Goal: Task Accomplishment & Management: Use online tool/utility

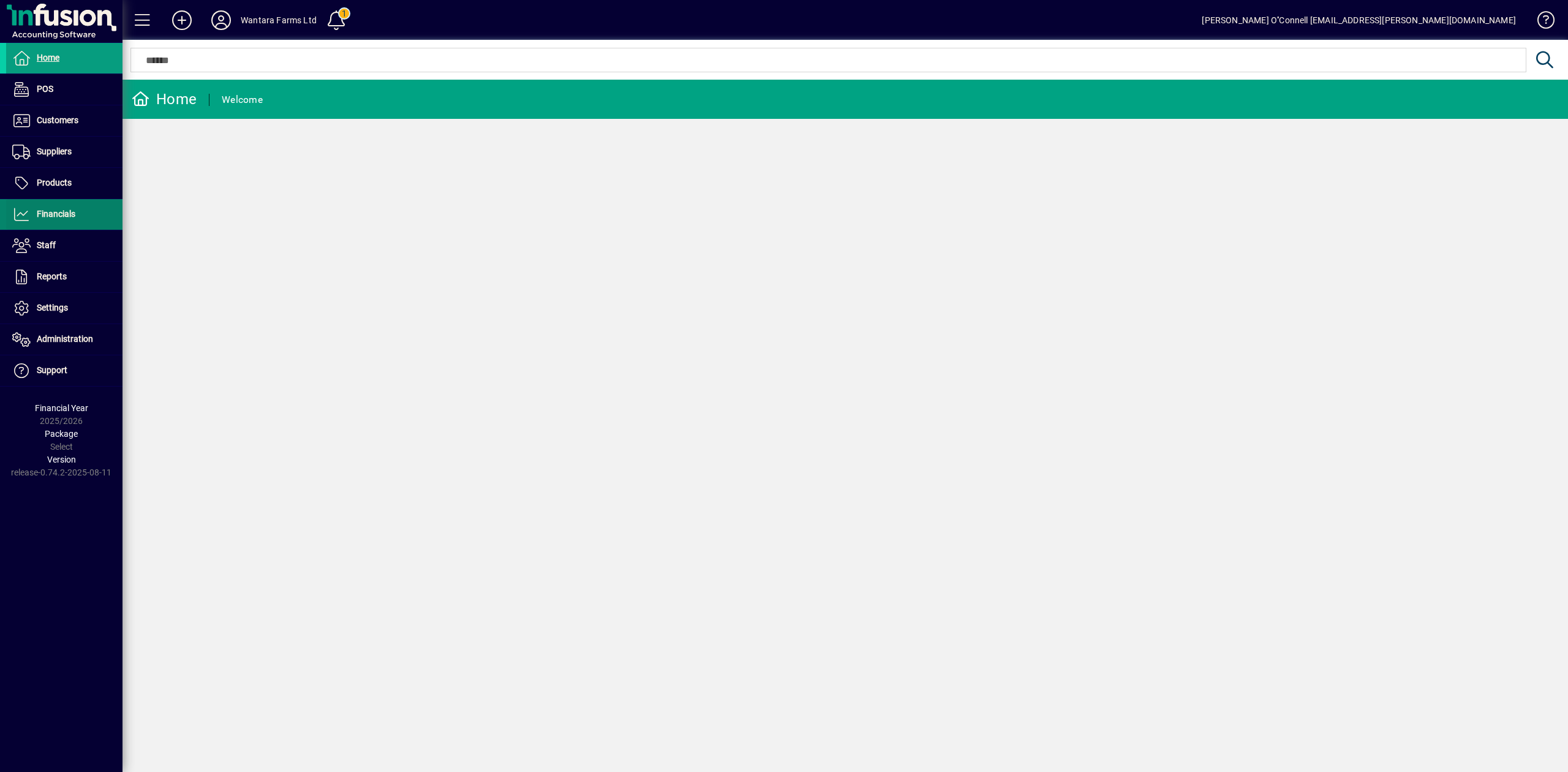
click at [67, 217] on span "Financials" at bounding box center [57, 214] width 39 height 10
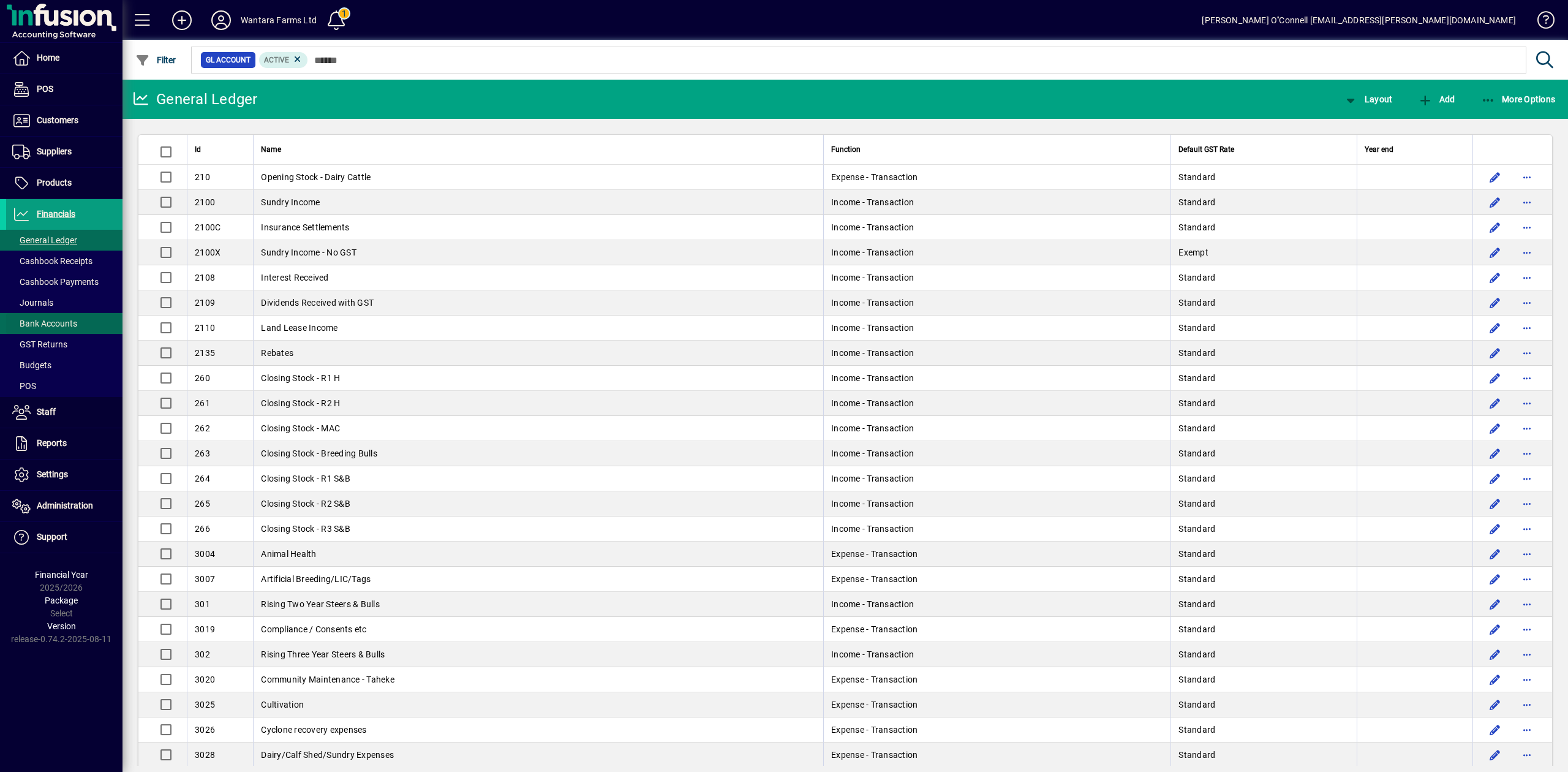
click at [59, 325] on span "Bank Accounts" at bounding box center [45, 323] width 65 height 10
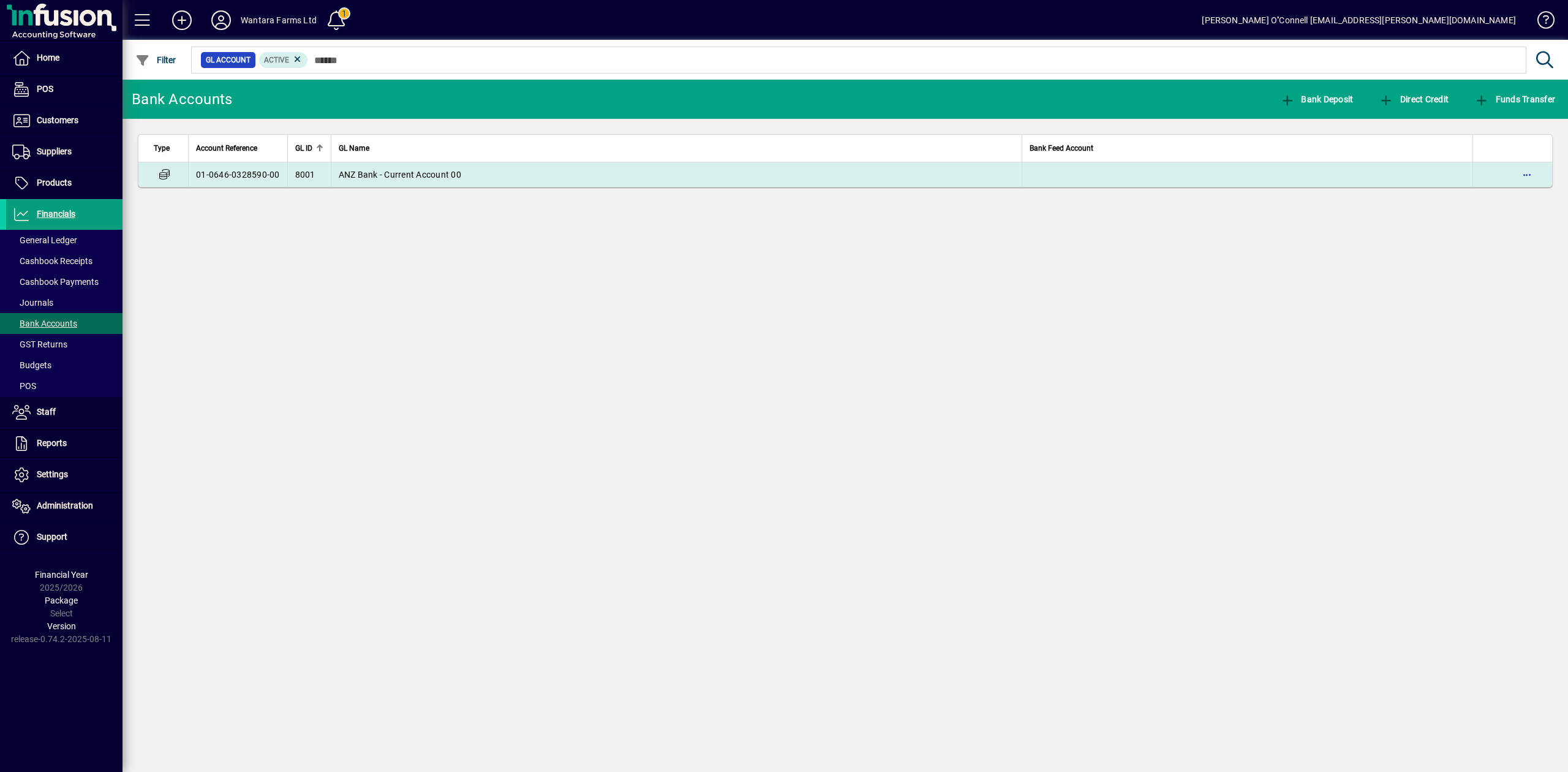
click at [370, 182] on td "ANZ Bank - Current Account 00" at bounding box center [676, 174] width 691 height 24
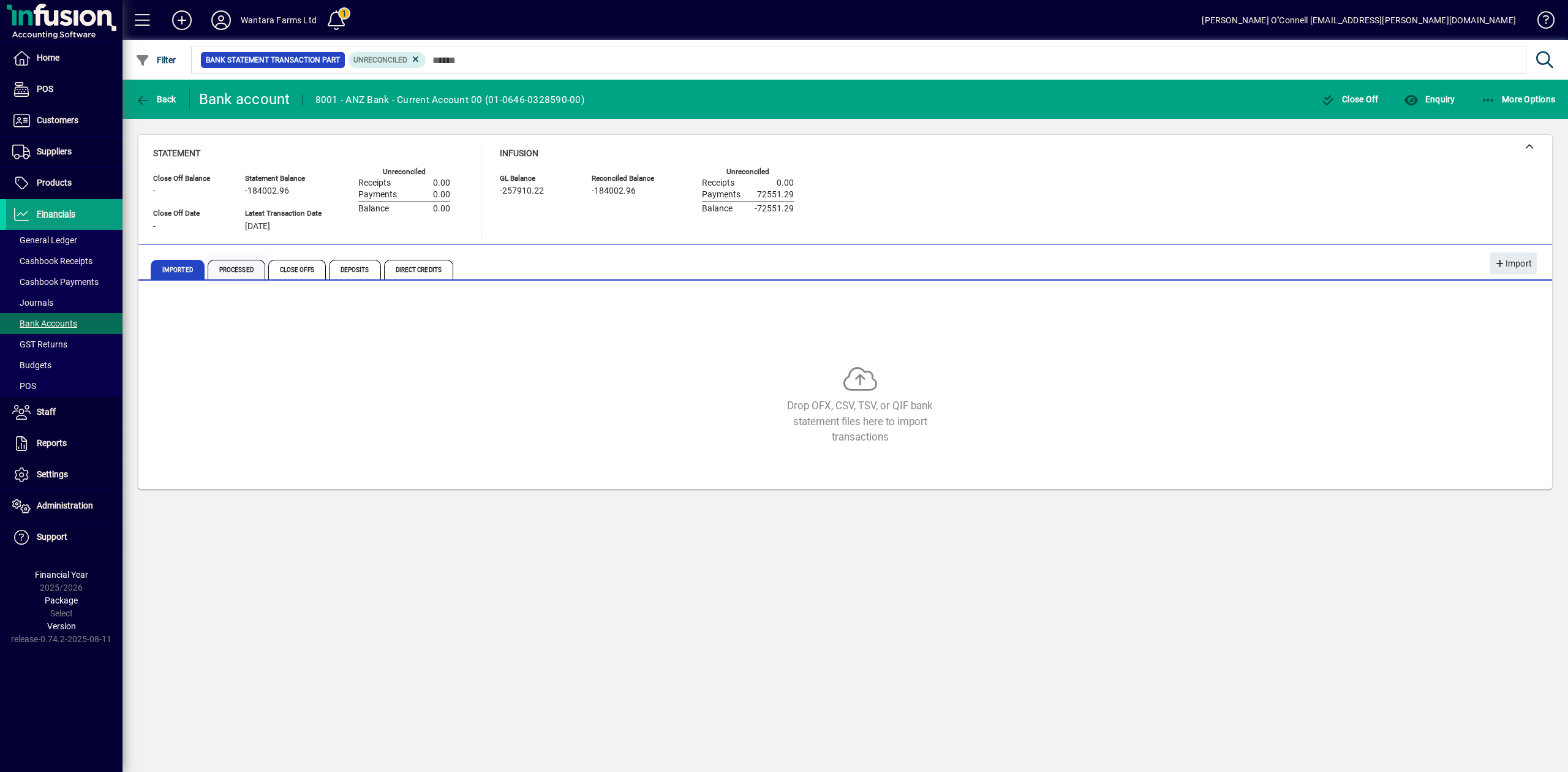
click at [250, 266] on span "Processed" at bounding box center [236, 269] width 57 height 19
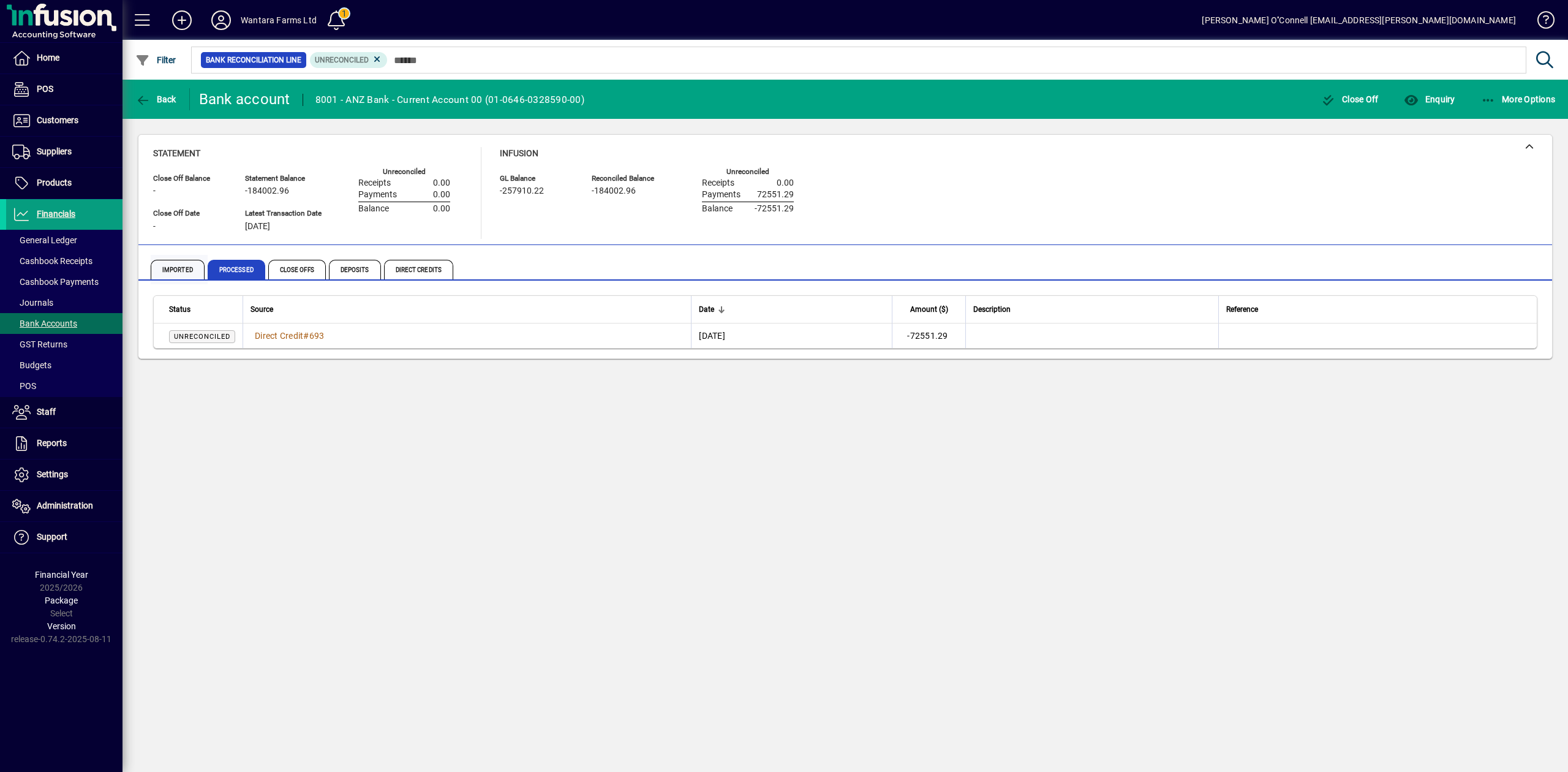
click at [173, 271] on span "Imported" at bounding box center [177, 269] width 54 height 19
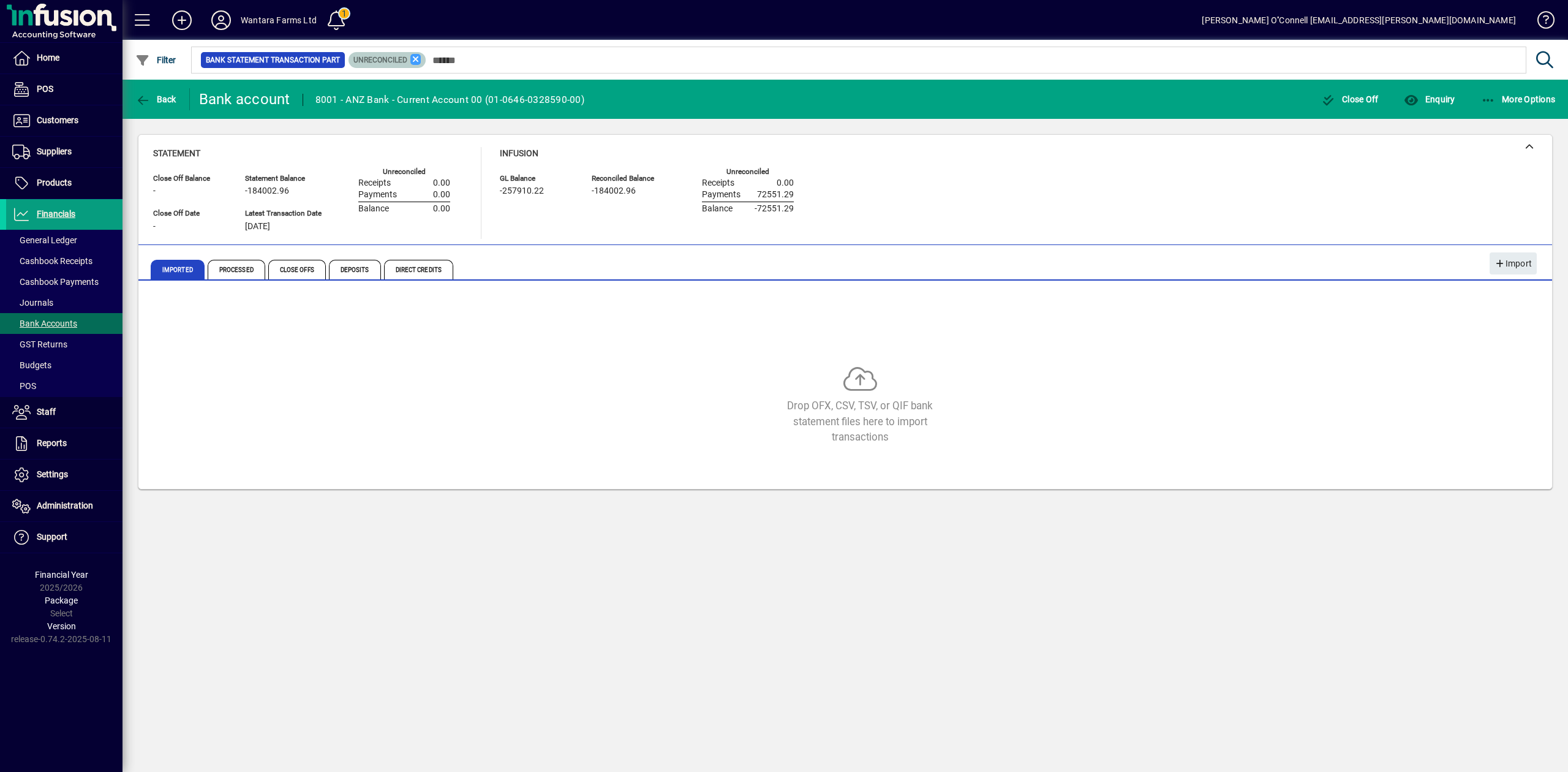
click at [410, 60] on icon at bounding box center [415, 59] width 11 height 11
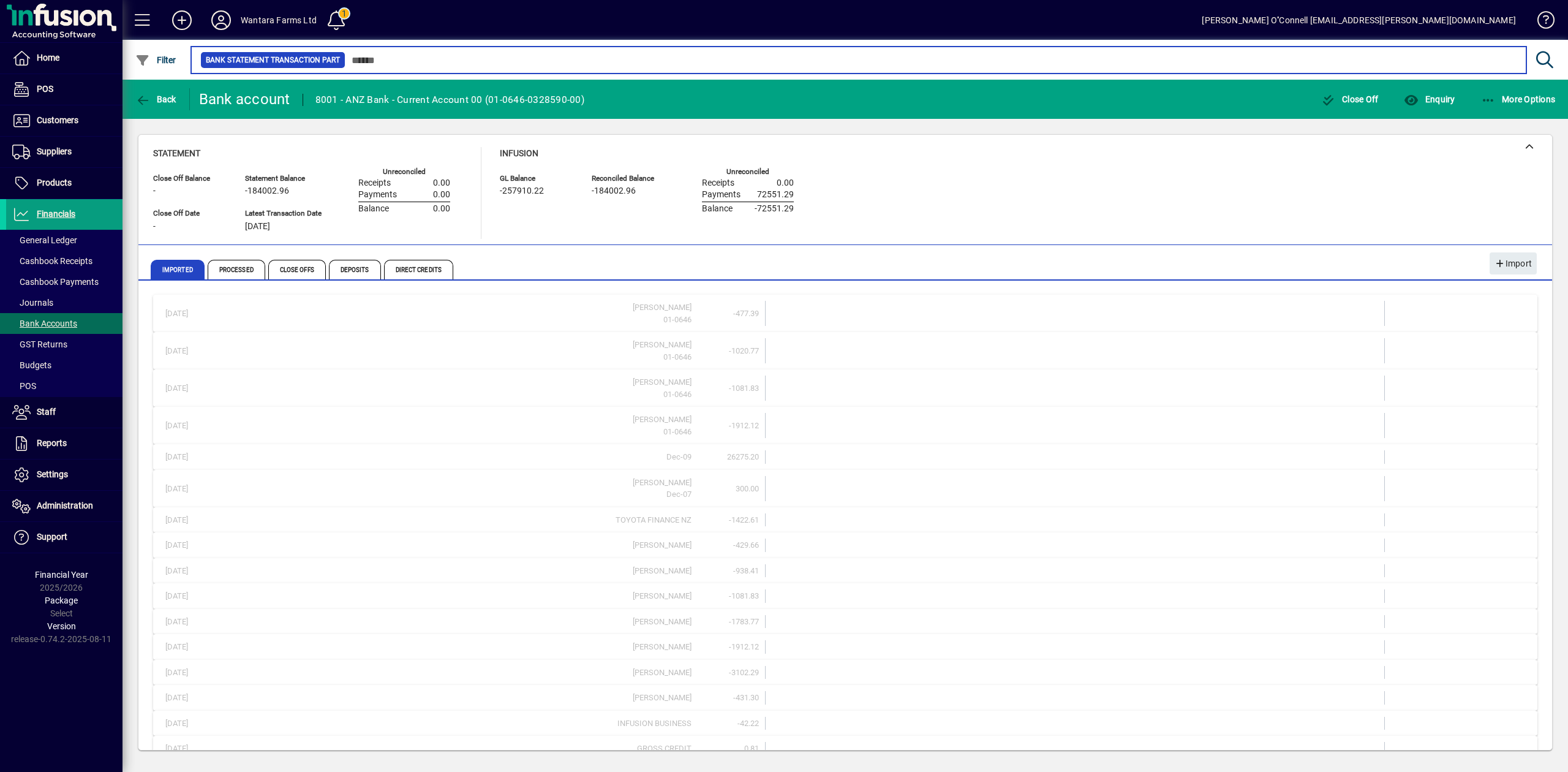
click at [673, 63] on input "text" at bounding box center [930, 60] width 1171 height 17
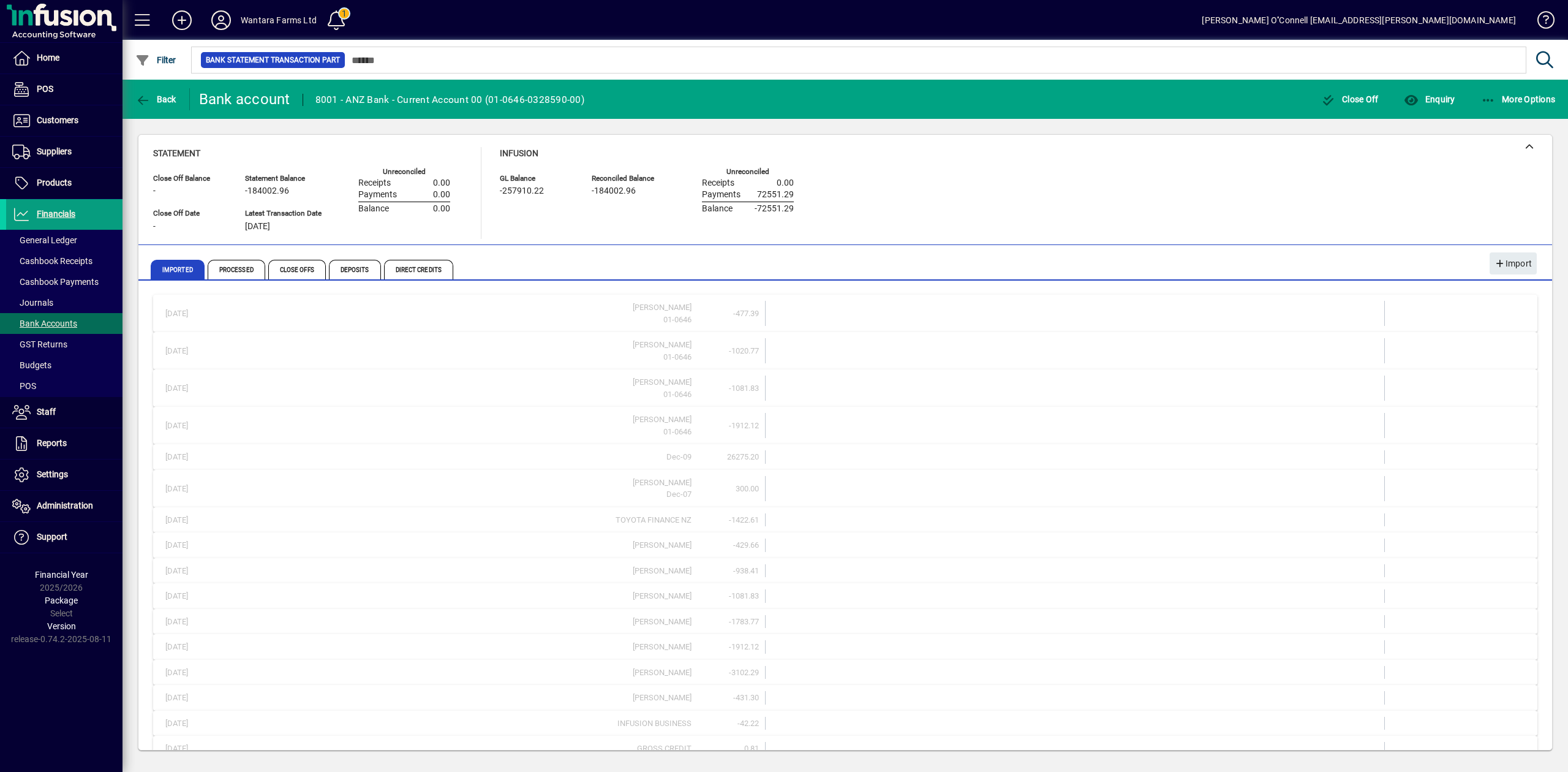
click at [914, 28] on mat-toolbar-row "Wantara Farms Ltd 1 [PERSON_NAME] O''Connell [EMAIL_ADDRESS][PERSON_NAME][DOMAI…" at bounding box center [845, 19] width 1446 height 40
click at [1049, 188] on div "Statement Close Off Balance - Close Off Date - Statement Balance -184002.96 Lat…" at bounding box center [845, 193] width 1385 height 92
click at [64, 322] on span "Bank Accounts" at bounding box center [45, 323] width 65 height 10
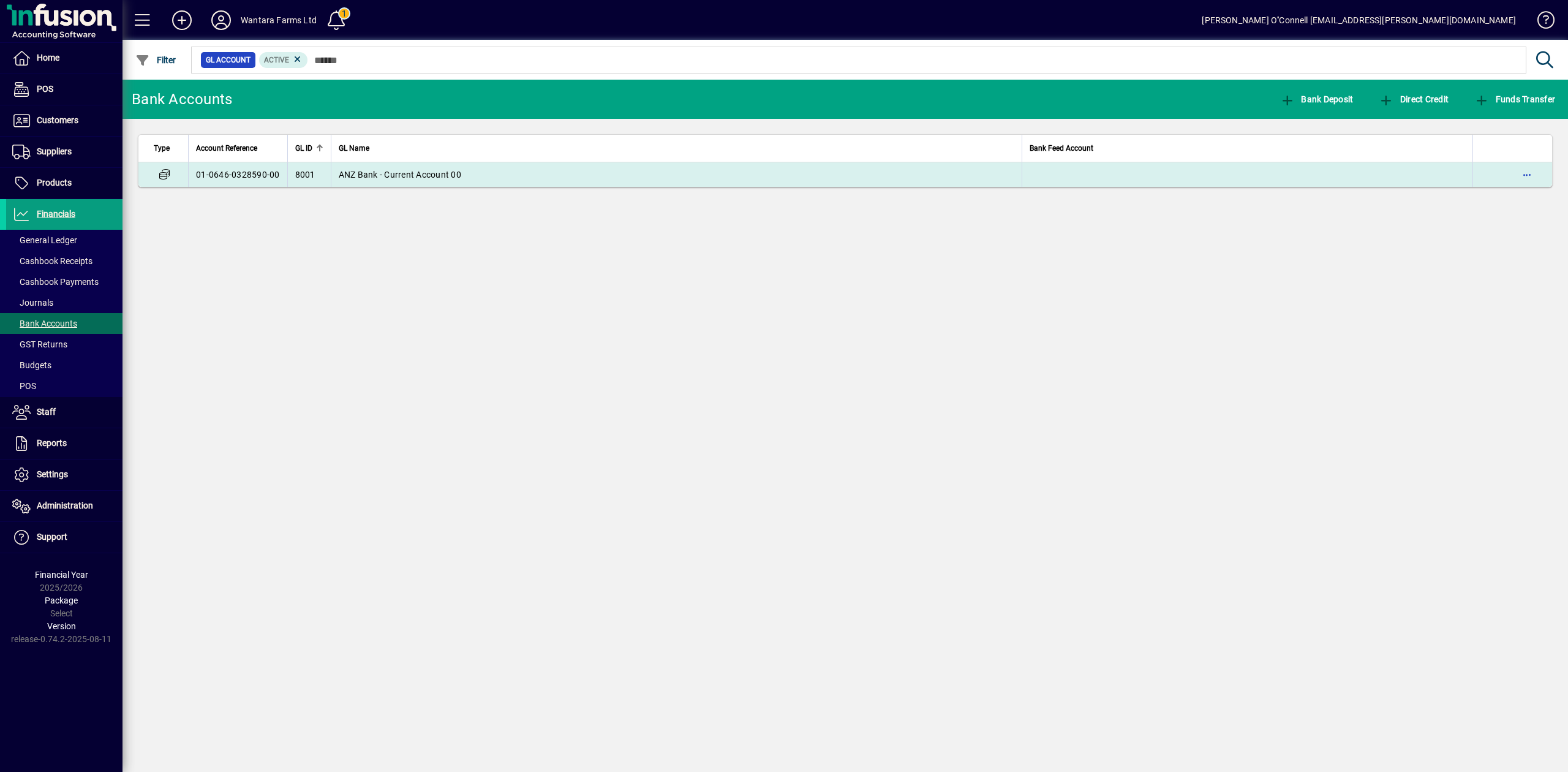
click at [389, 166] on td "ANZ Bank - Current Account 00" at bounding box center [676, 174] width 691 height 24
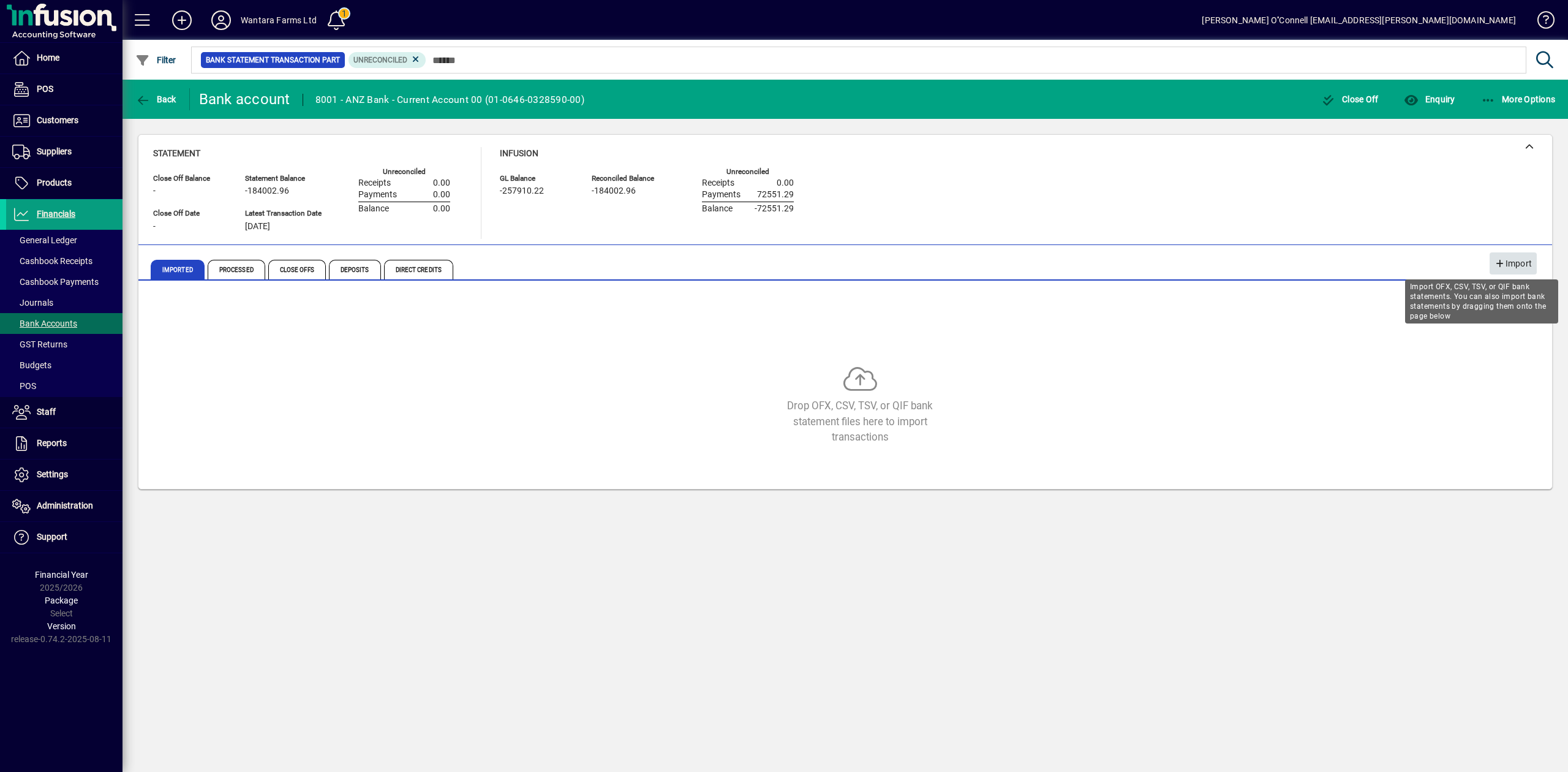
click at [1510, 264] on span "Import" at bounding box center [1513, 264] width 37 height 20
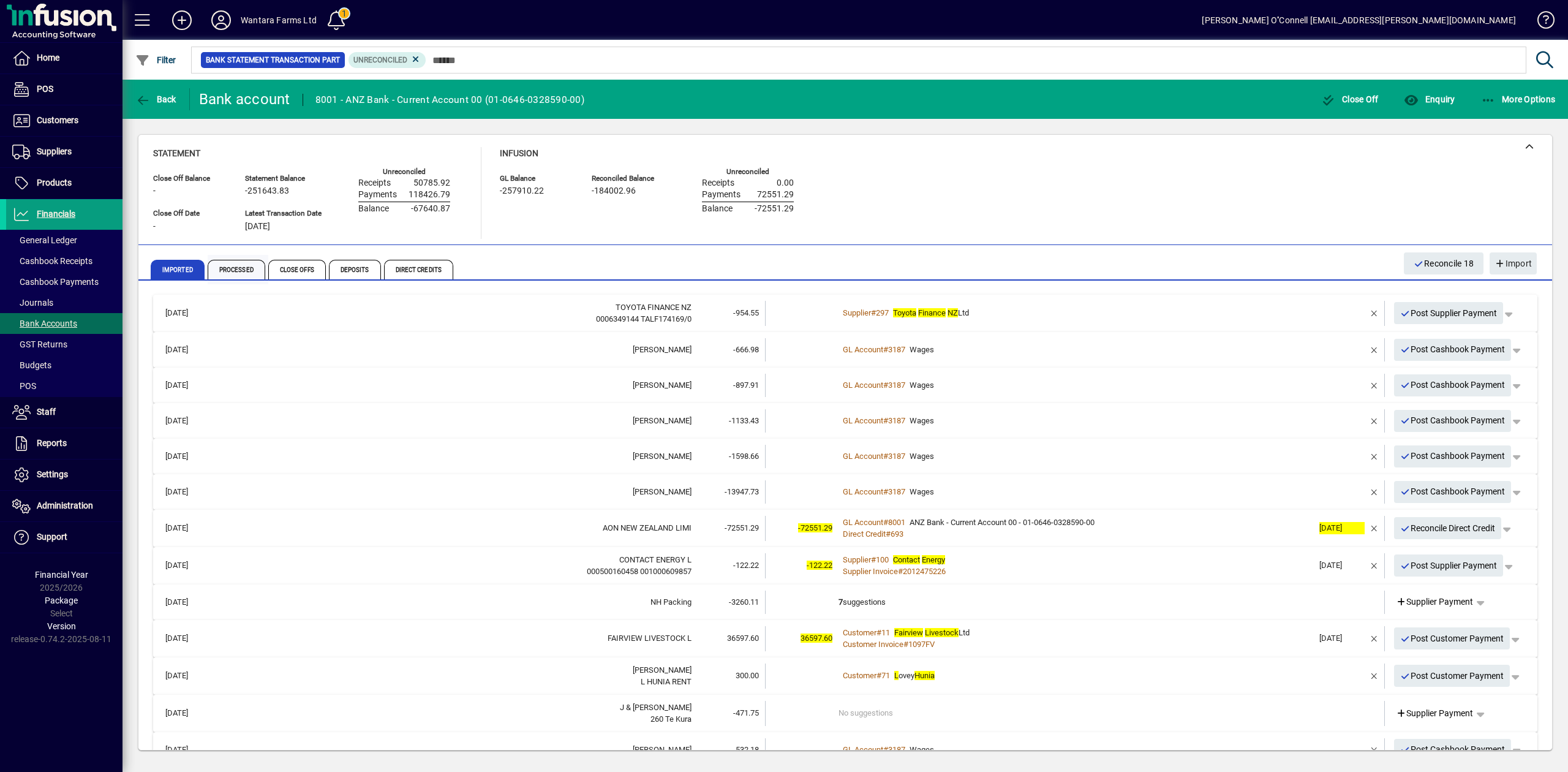
click at [233, 264] on span "Processed" at bounding box center [236, 269] width 57 height 19
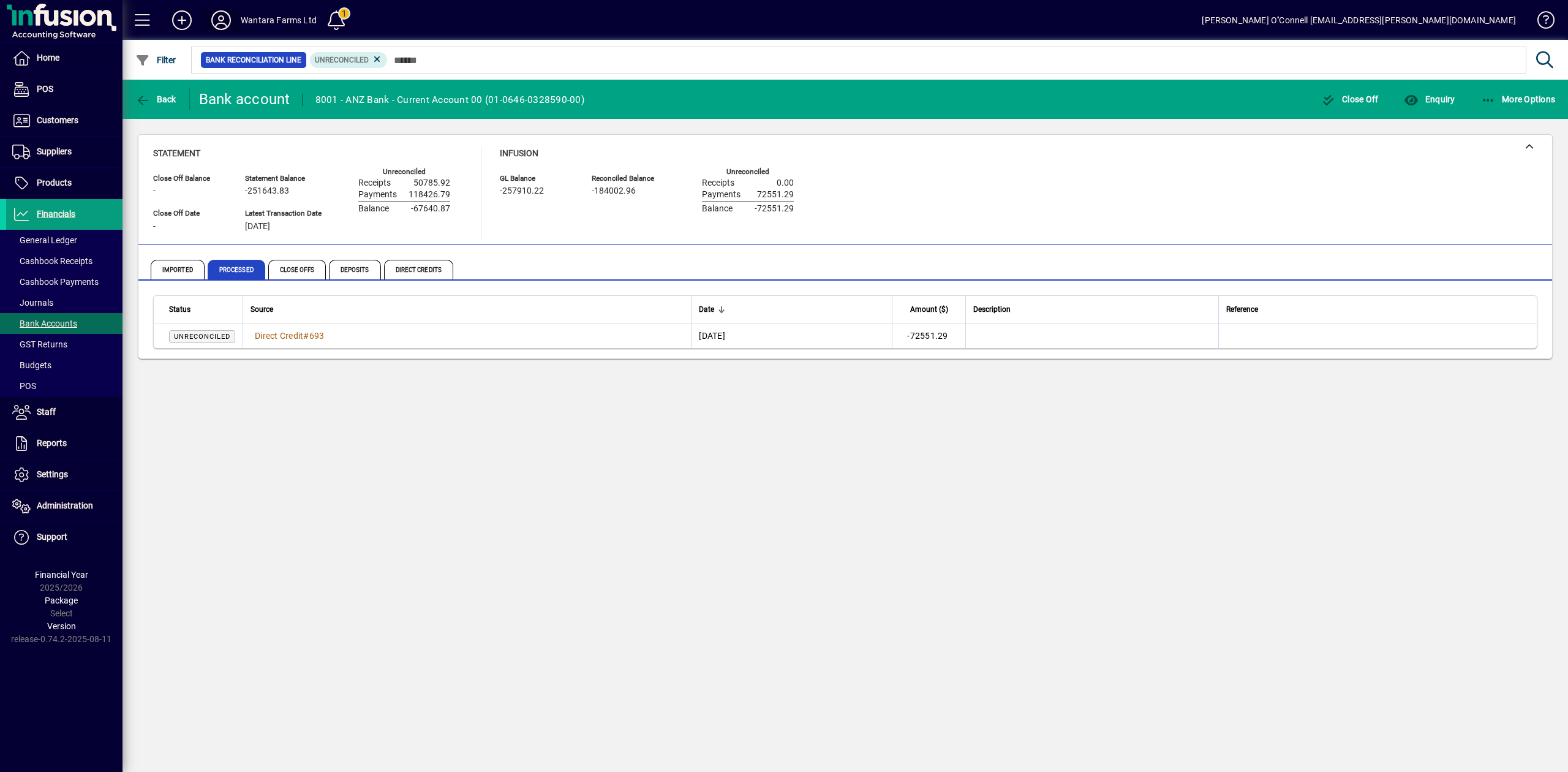
click at [225, 20] on icon at bounding box center [220, 19] width 24 height 19
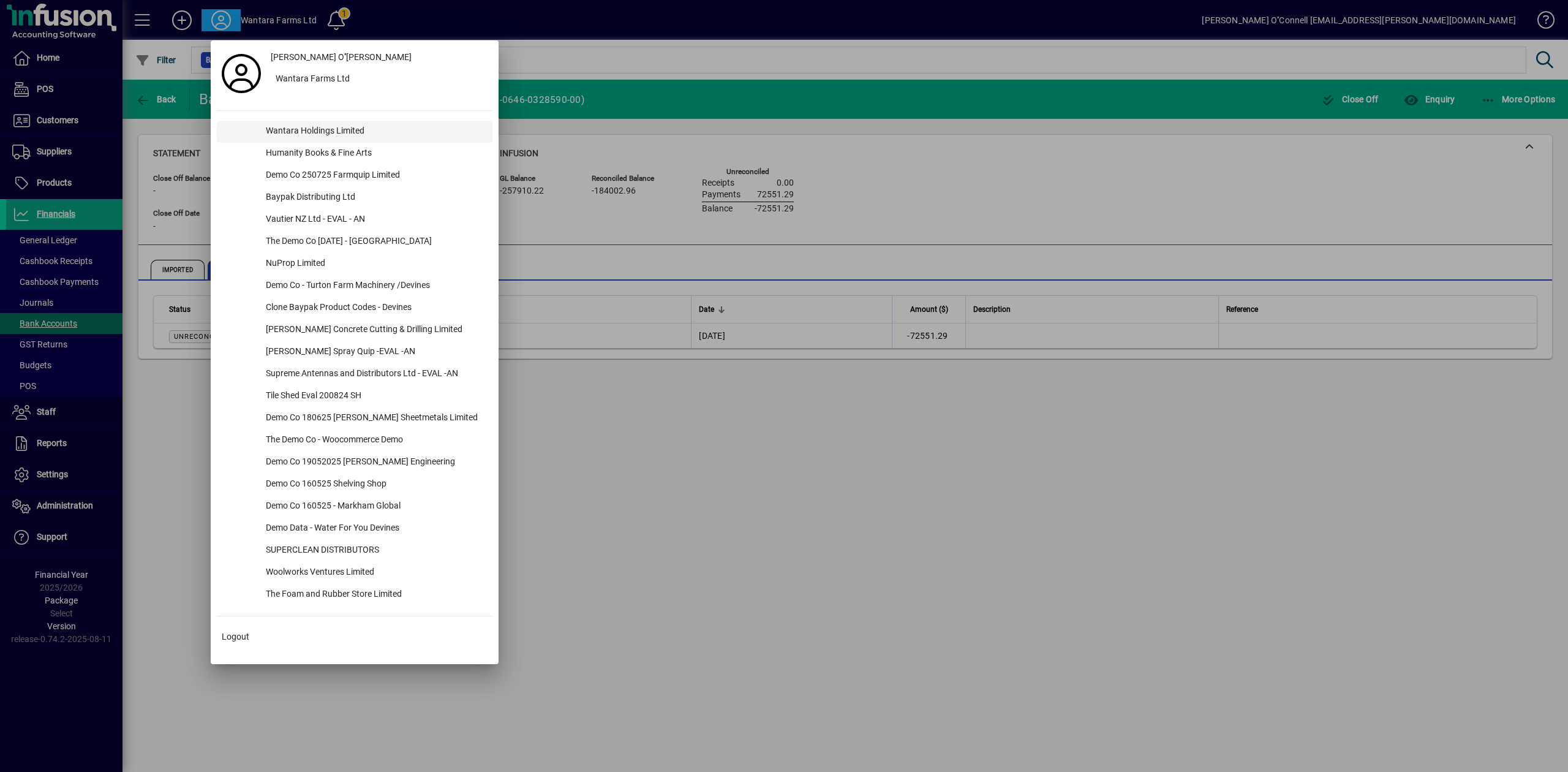
click at [307, 135] on div "Wantara Holdings Limited" at bounding box center [374, 132] width 236 height 22
